Goal: Learn about a topic

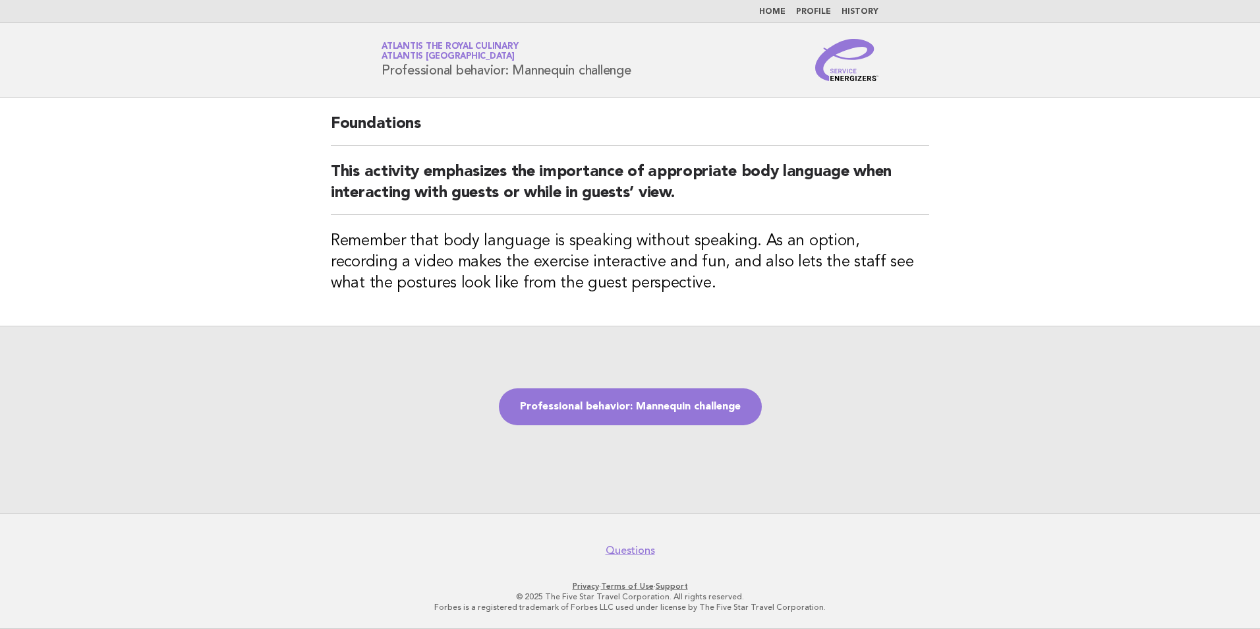
click at [952, 430] on div "Professional behavior: Mannequin challenge" at bounding box center [630, 419] width 1260 height 187
click at [643, 413] on link "Professional behavior: Mannequin challenge" at bounding box center [630, 406] width 263 height 37
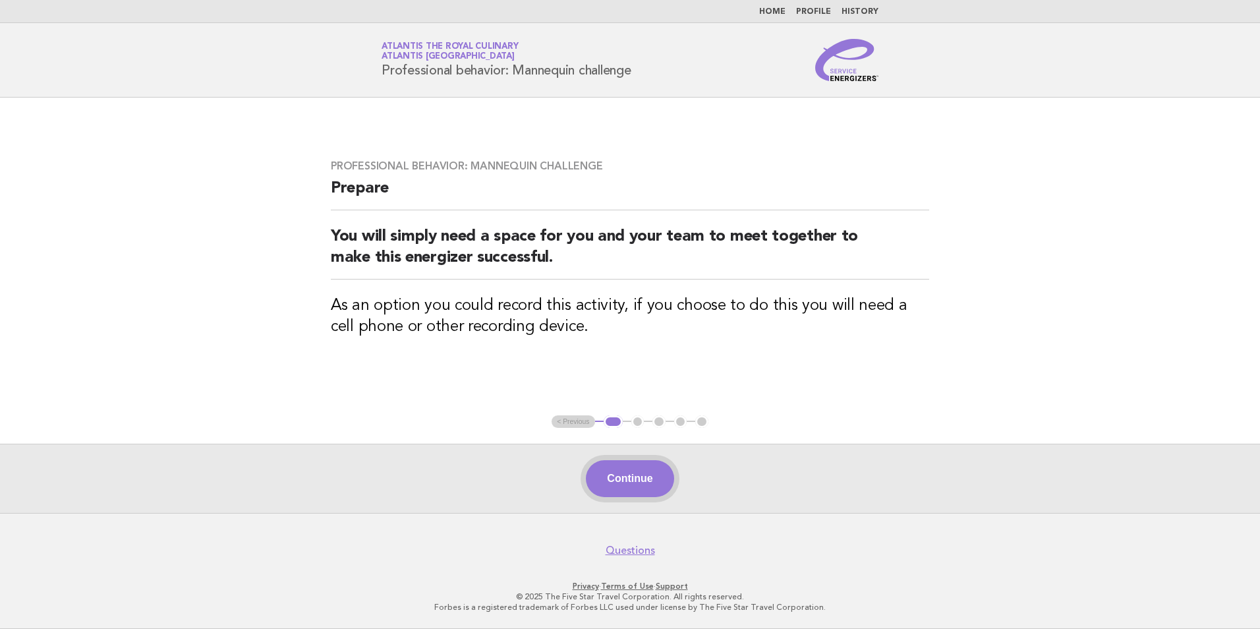
click at [657, 484] on button "Continue" at bounding box center [630, 478] width 88 height 37
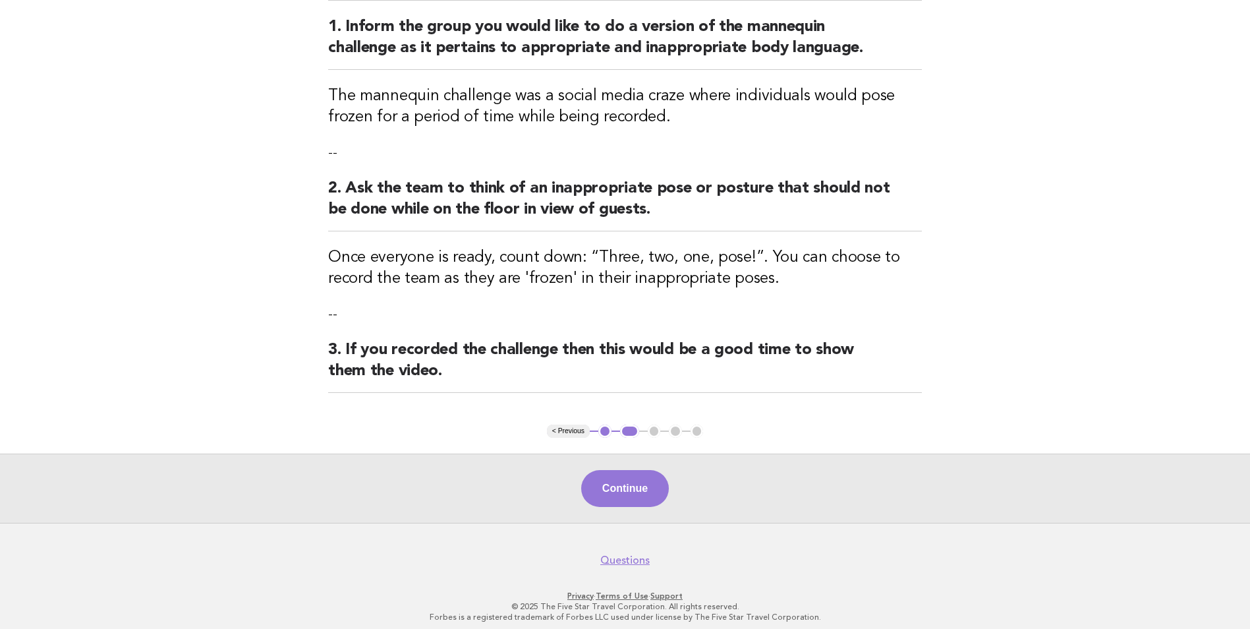
scroll to position [173, 0]
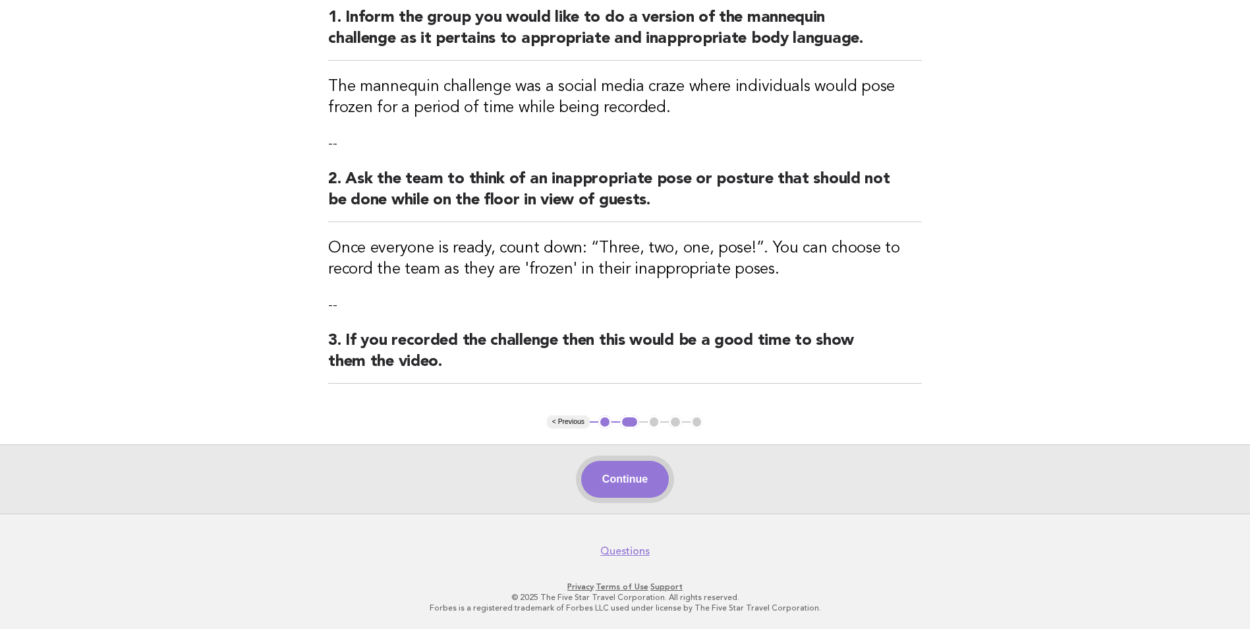
click at [631, 479] on button "Continue" at bounding box center [625, 479] width 88 height 37
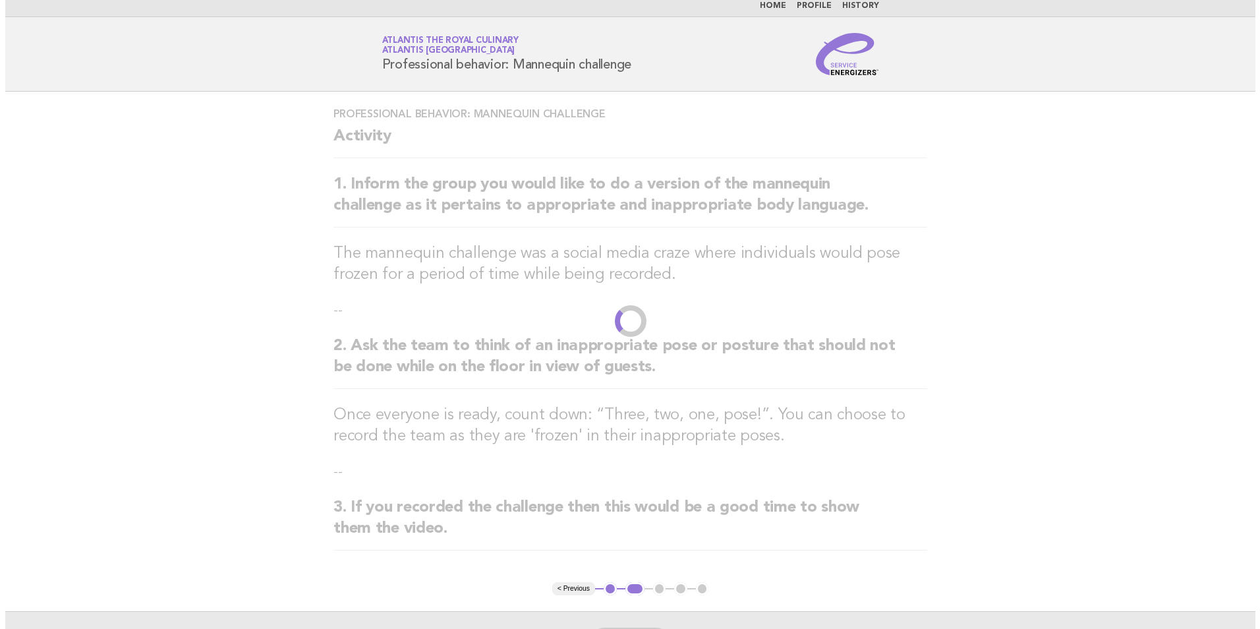
scroll to position [0, 0]
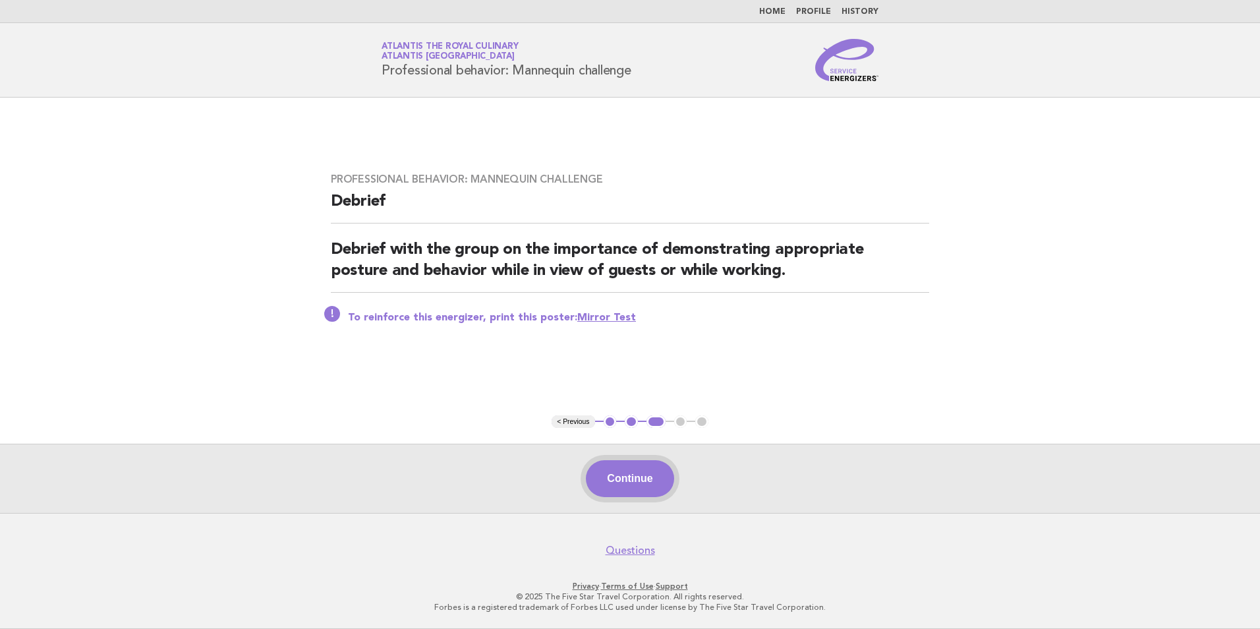
click at [637, 486] on button "Continue" at bounding box center [630, 478] width 88 height 37
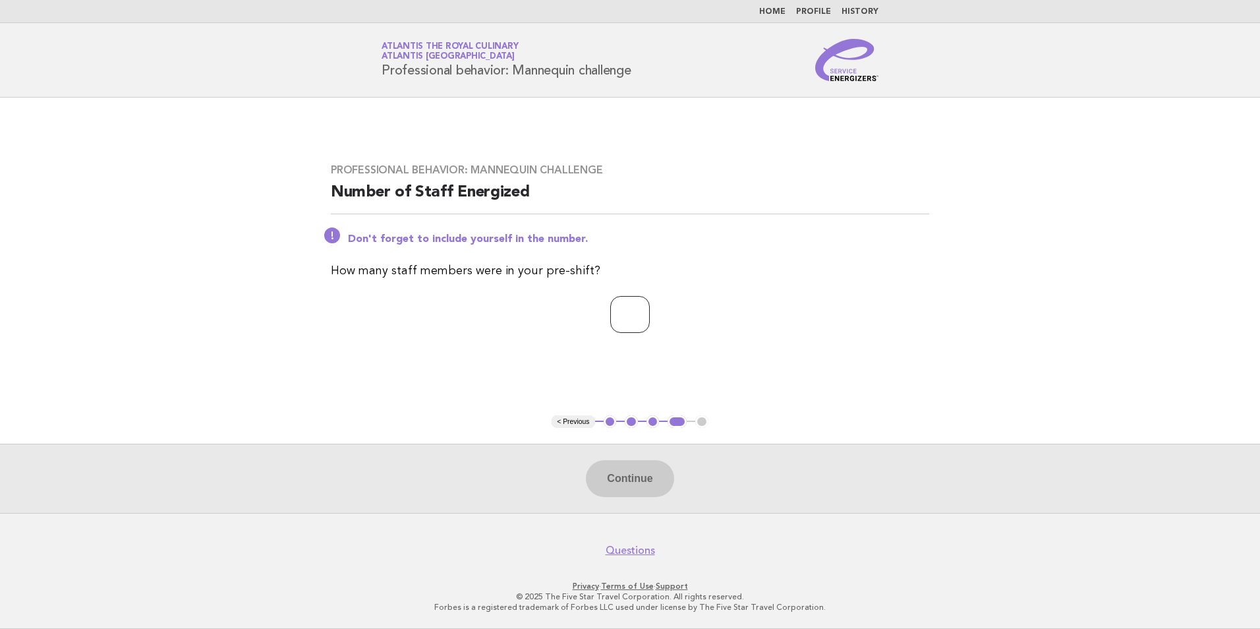
click at [650, 308] on input "*" at bounding box center [630, 314] width 40 height 37
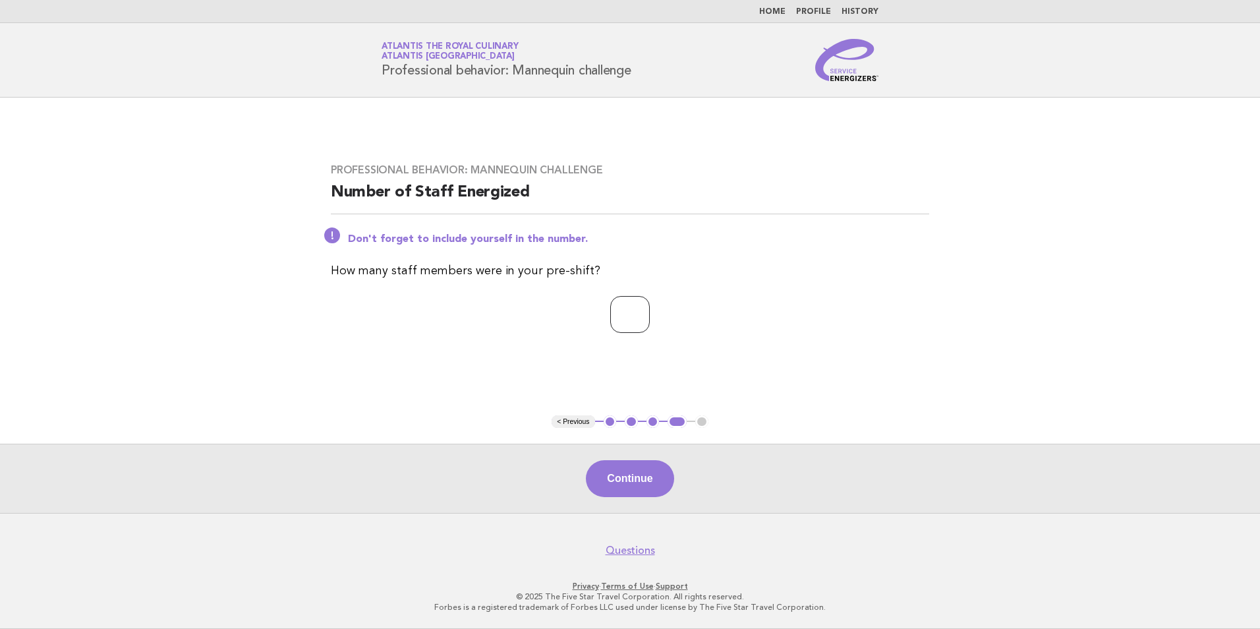
click at [650, 308] on input "*" at bounding box center [630, 314] width 40 height 37
type input "*"
click at [650, 308] on input "*" at bounding box center [630, 314] width 40 height 37
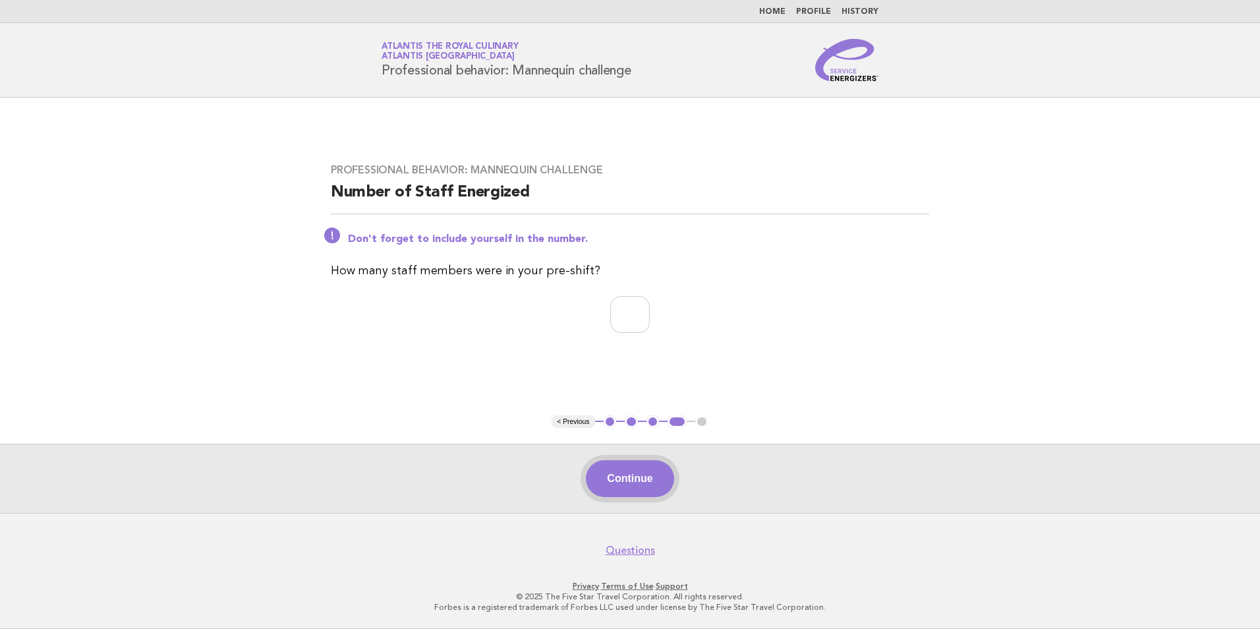
click at [628, 482] on button "Continue" at bounding box center [630, 478] width 88 height 37
